Goal: Information Seeking & Learning: Learn about a topic

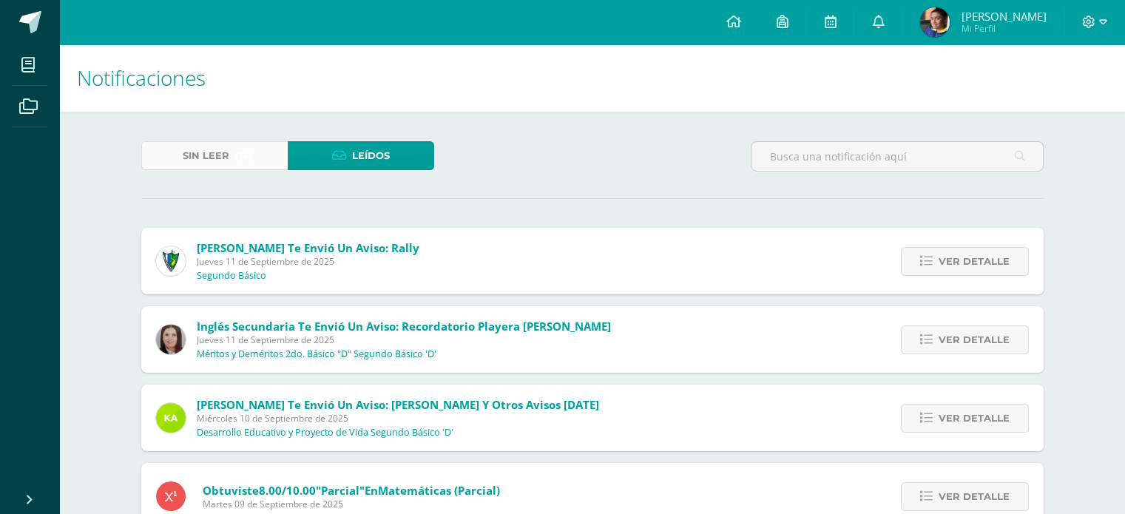
click at [222, 155] on span "Sin leer" at bounding box center [206, 155] width 47 height 27
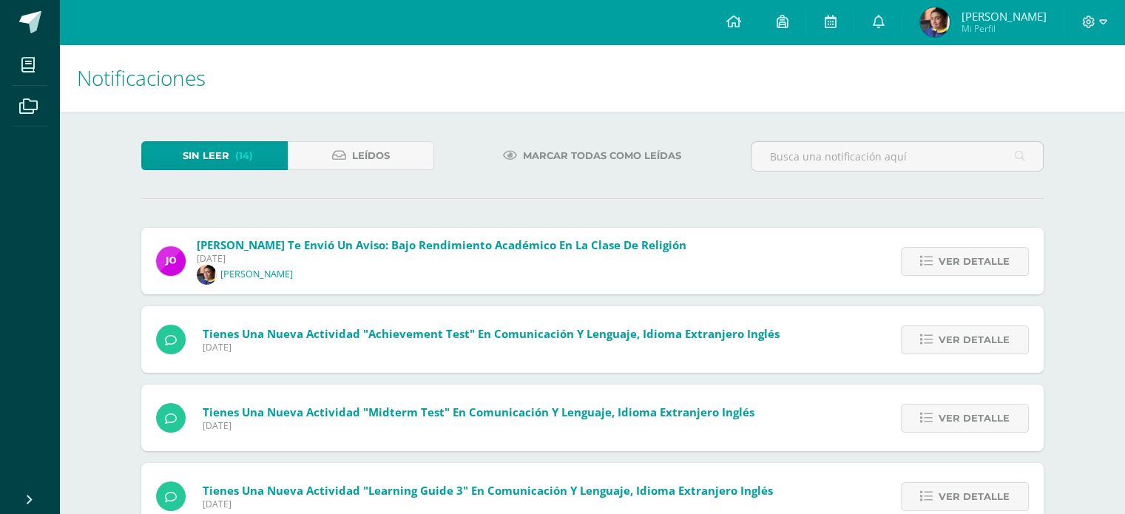
click at [628, 155] on span "Marcar todas como leídas" at bounding box center [602, 155] width 158 height 27
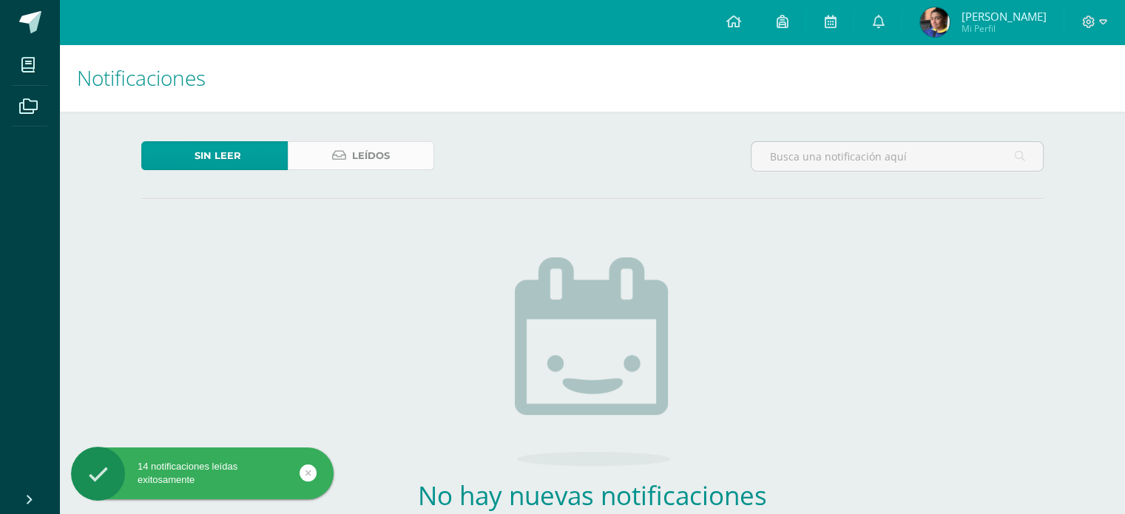
click at [373, 160] on span "Leídos" at bounding box center [371, 155] width 38 height 27
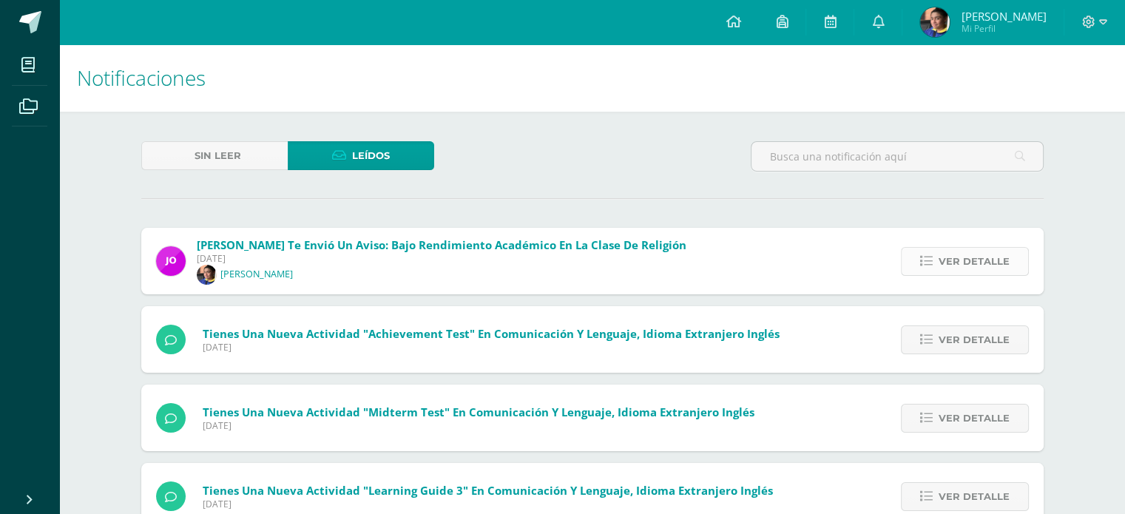
click at [971, 256] on span "Ver detalle" at bounding box center [974, 261] width 71 height 27
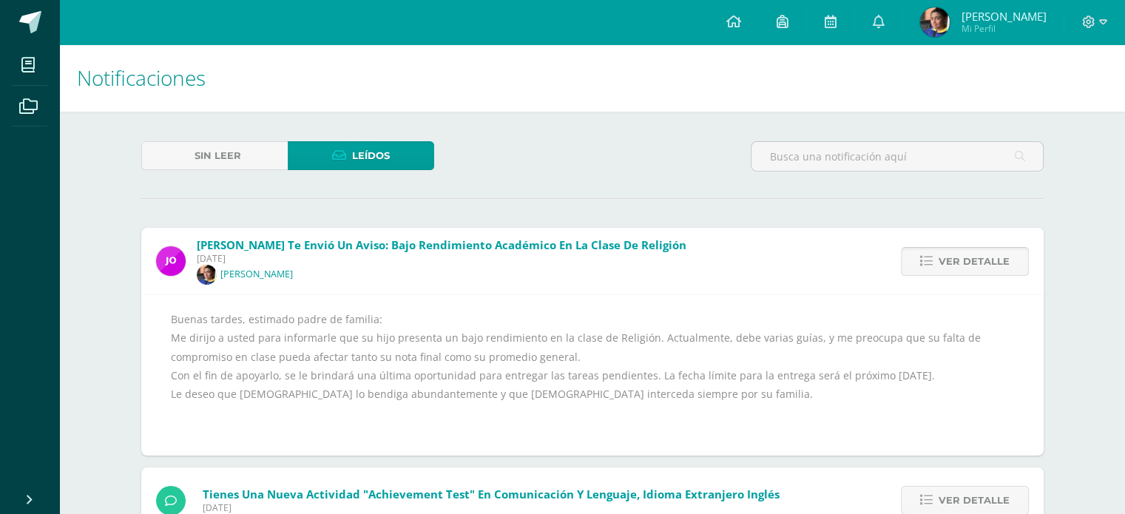
click at [987, 257] on span "Ver detalle" at bounding box center [974, 261] width 71 height 27
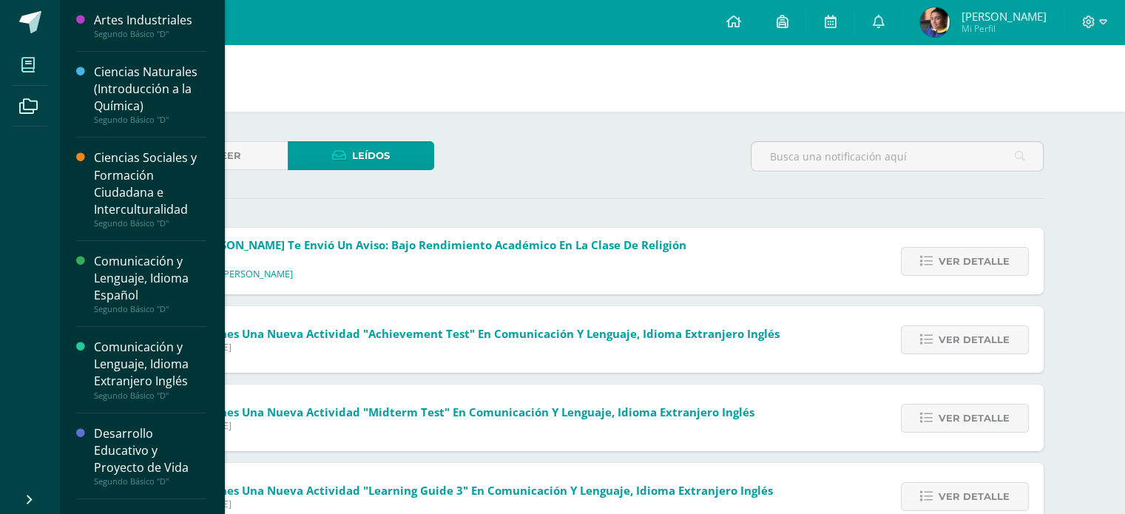
click at [25, 67] on icon at bounding box center [27, 65] width 13 height 15
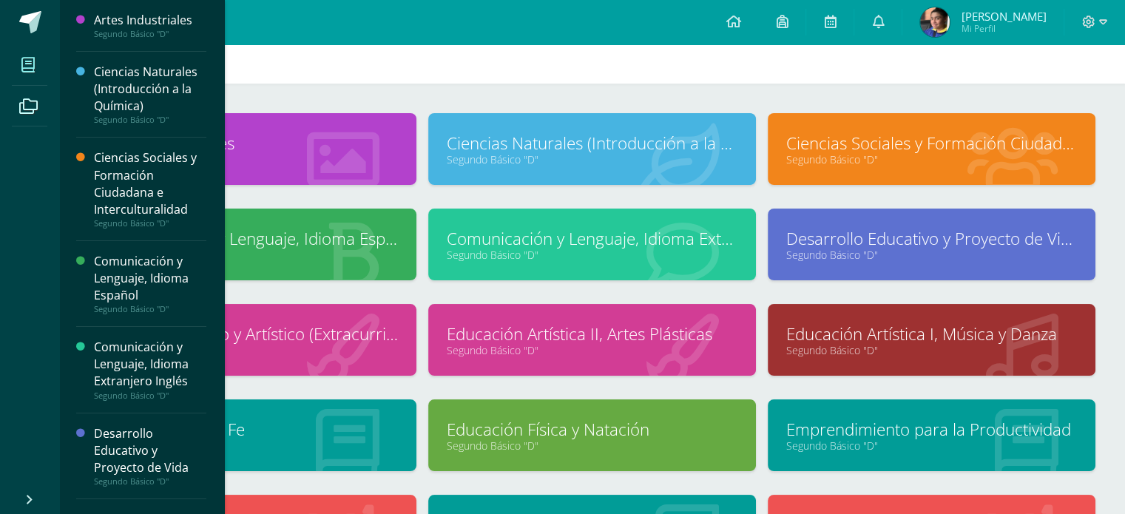
scroll to position [46, 0]
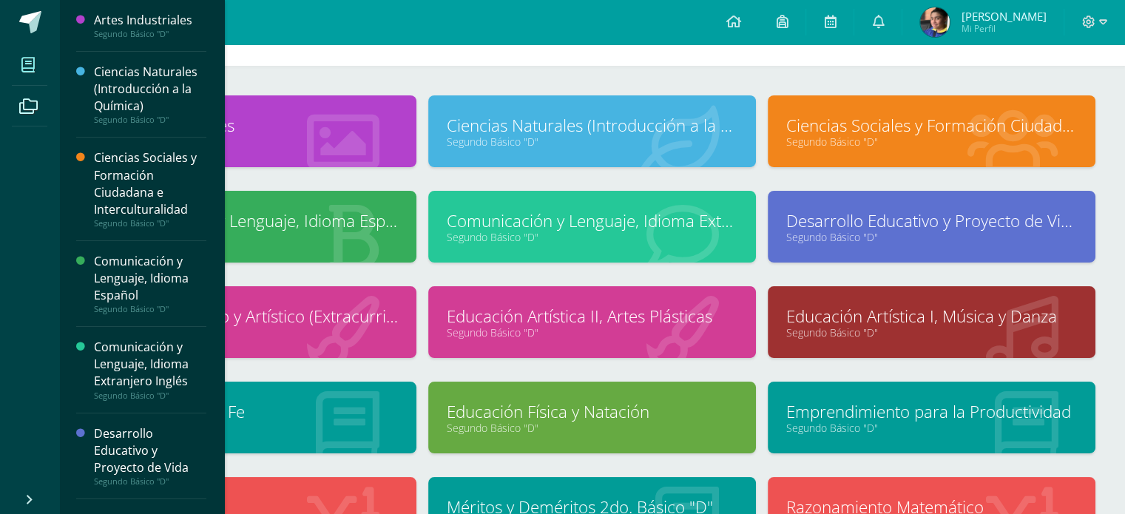
click at [453, 44] on h1 "Mis cursos" at bounding box center [592, 32] width 1030 height 67
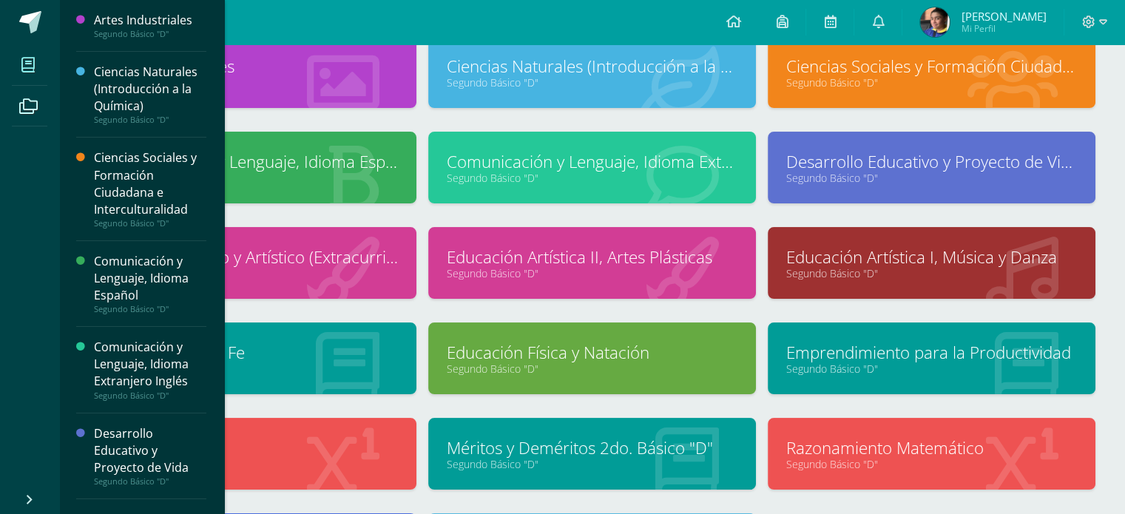
scroll to position [106, 0]
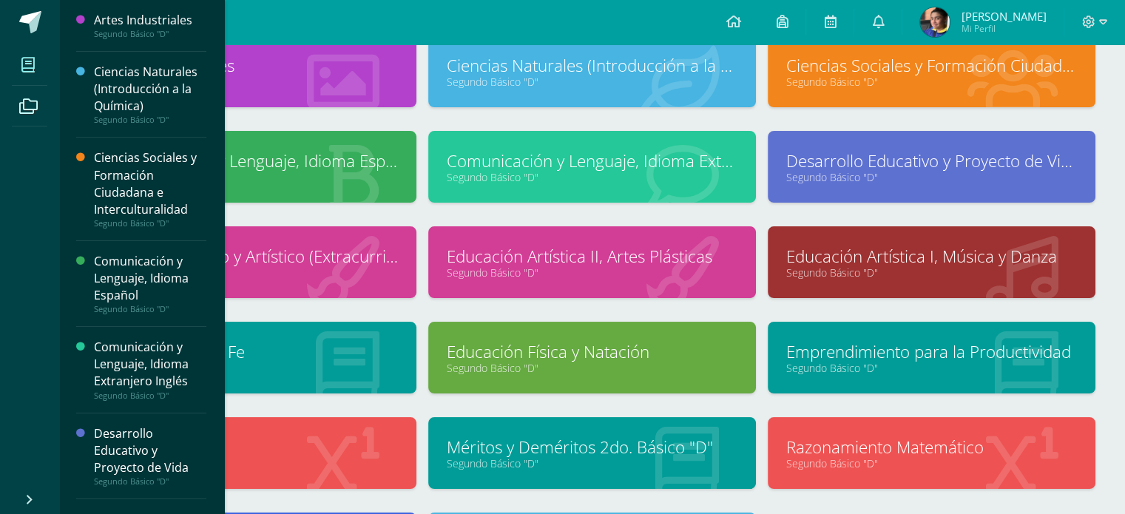
click at [379, 354] on link "Educación en la Fe" at bounding box center [252, 351] width 291 height 23
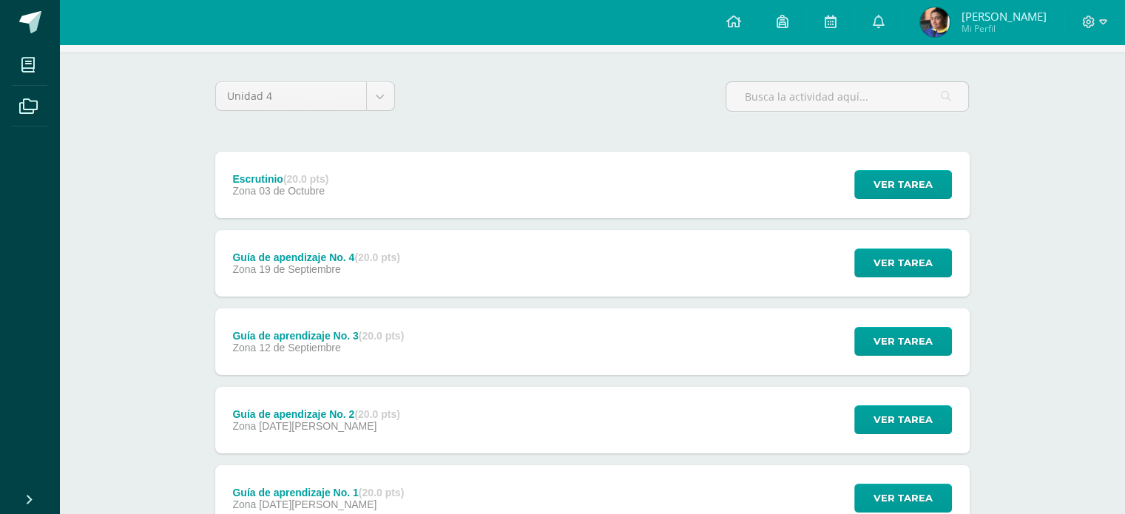
scroll to position [95, 0]
click at [937, 339] on button "Ver tarea" at bounding box center [903, 341] width 98 height 29
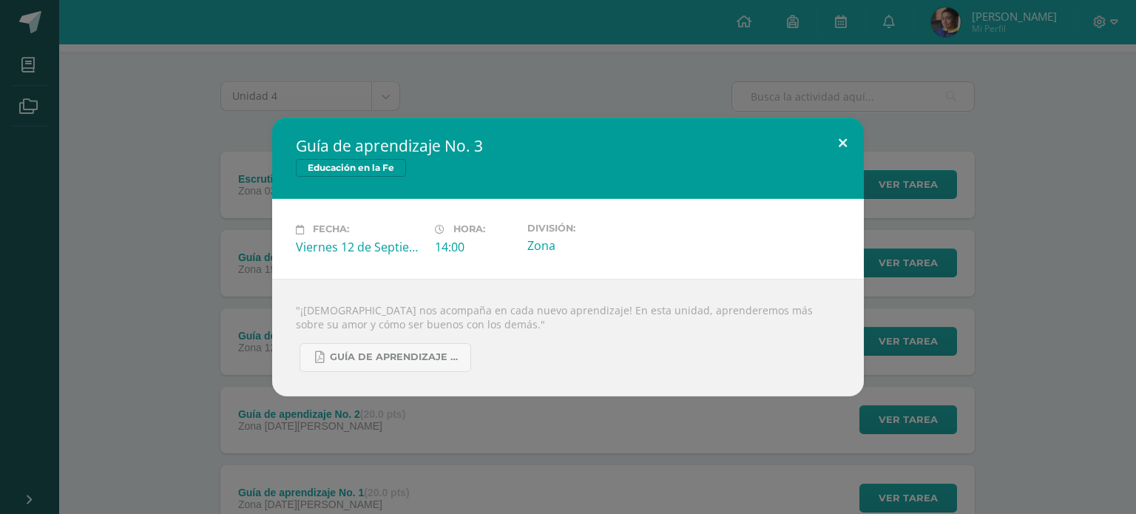
click at [846, 138] on button at bounding box center [843, 143] width 42 height 50
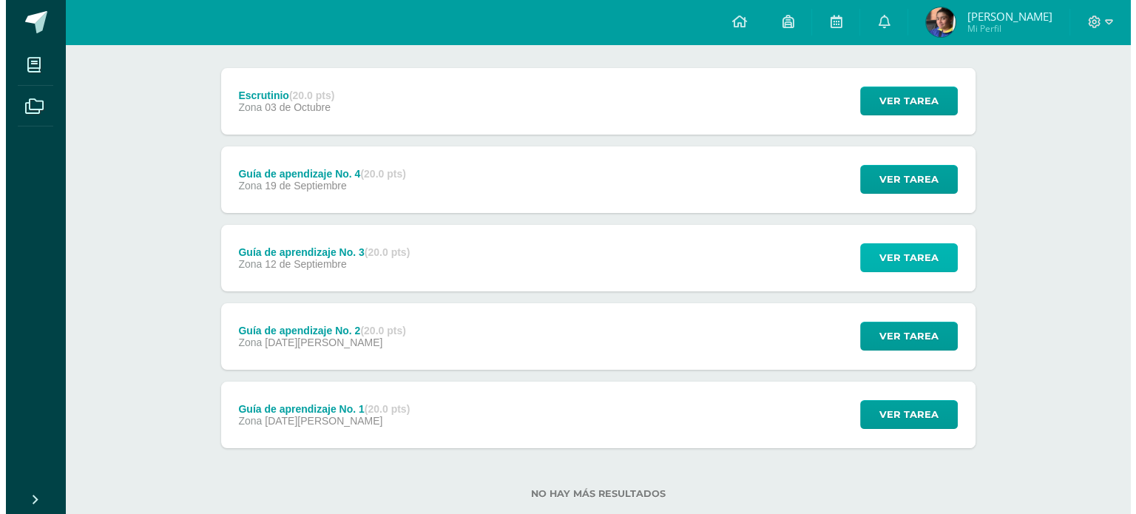
scroll to position [210, 0]
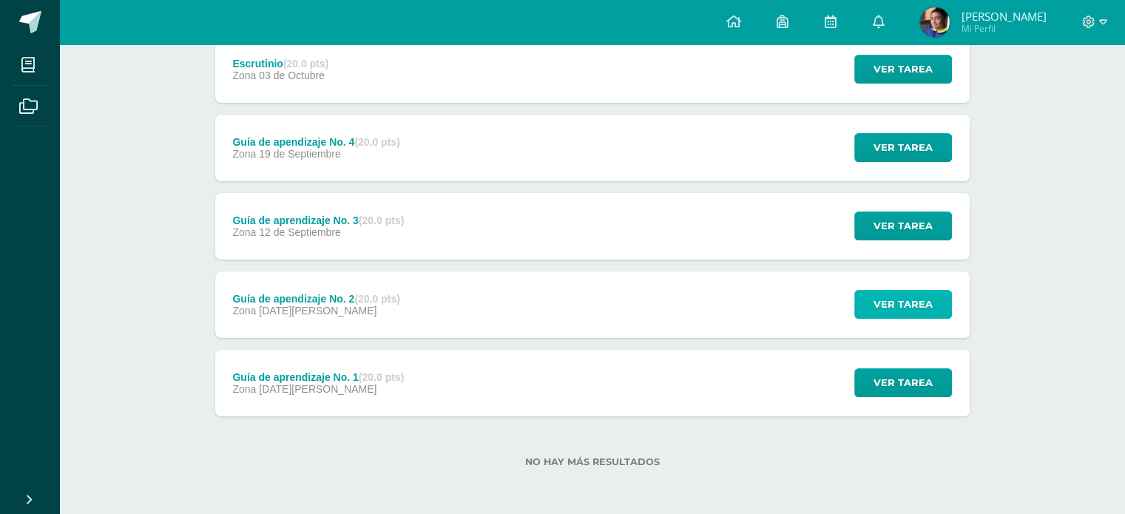
click at [908, 312] on span "Ver tarea" at bounding box center [903, 304] width 59 height 27
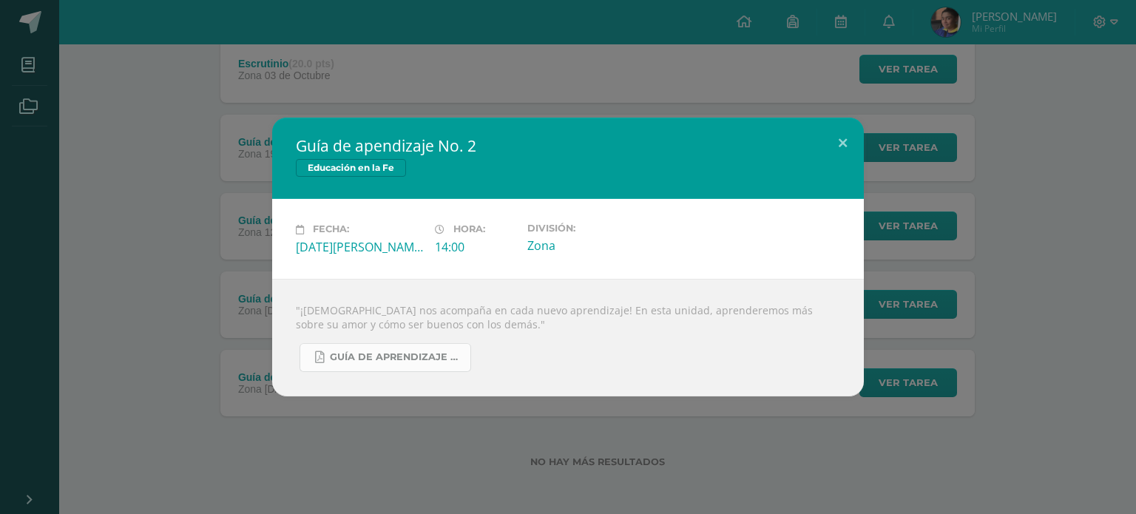
click at [403, 357] on span "Guía de aprendizaje No. 2.pdf" at bounding box center [396, 357] width 133 height 12
